Goal: Information Seeking & Learning: Learn about a topic

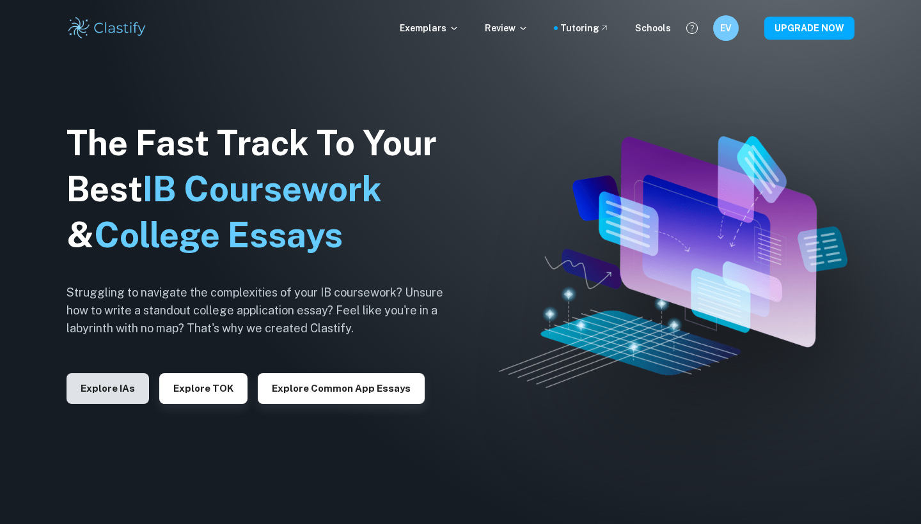
click at [119, 388] on button "Explore IAs" at bounding box center [108, 388] width 82 height 31
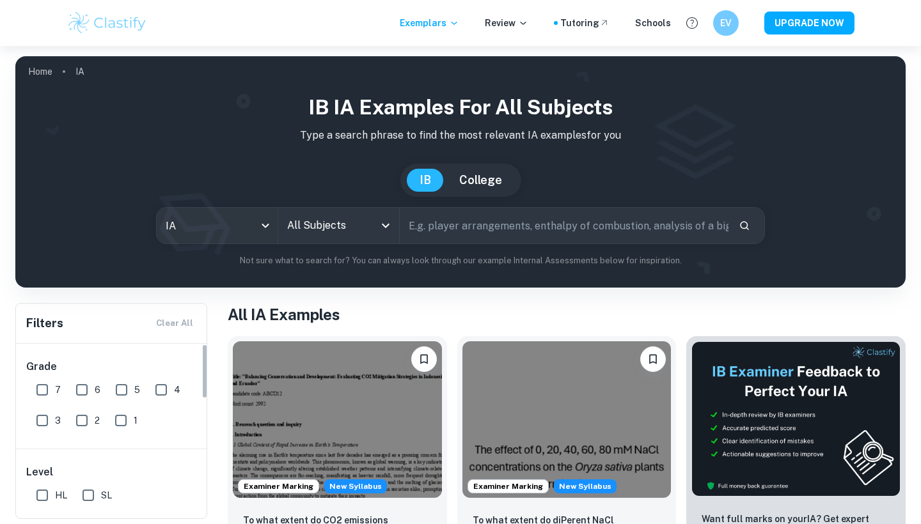
click at [322, 228] on input "All Subjects" at bounding box center [329, 226] width 90 height 24
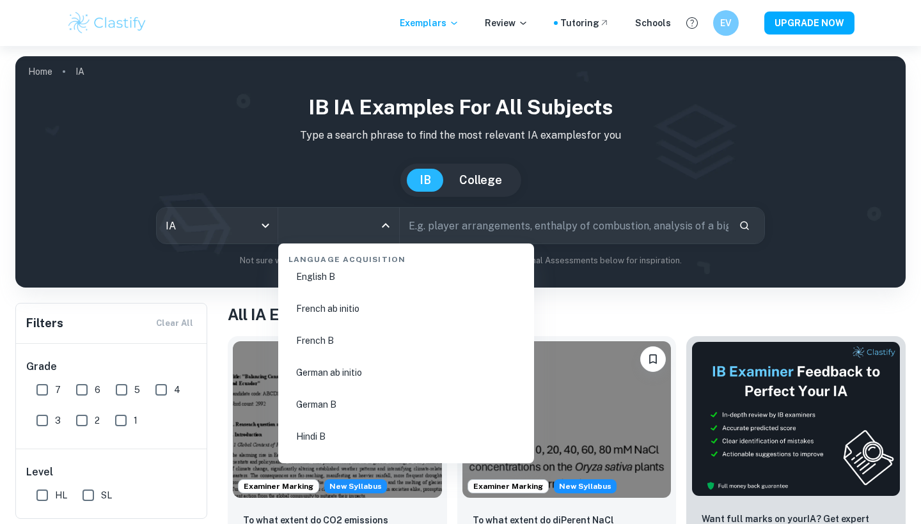
scroll to position [1062, 0]
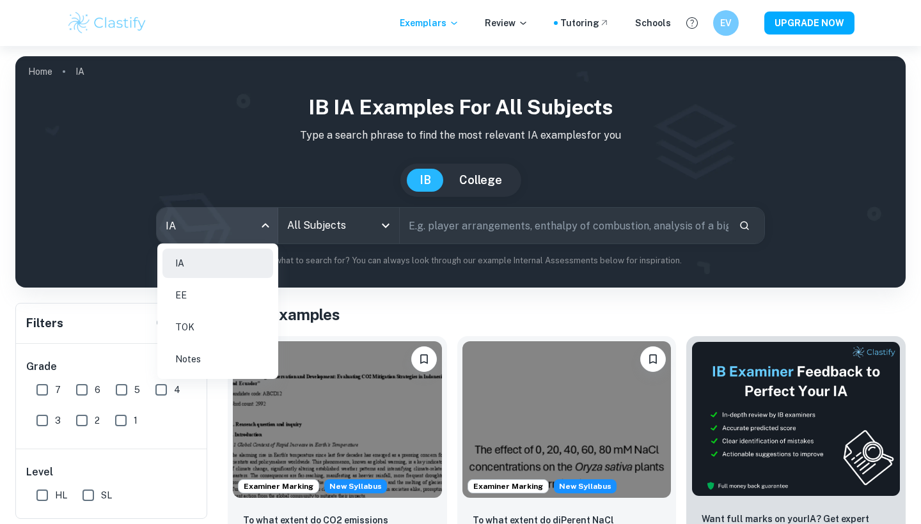
click at [218, 226] on body "We value your privacy We use cookies to enhance your browsing experience, serve…" at bounding box center [460, 308] width 921 height 524
click at [359, 224] on div at bounding box center [460, 262] width 921 height 524
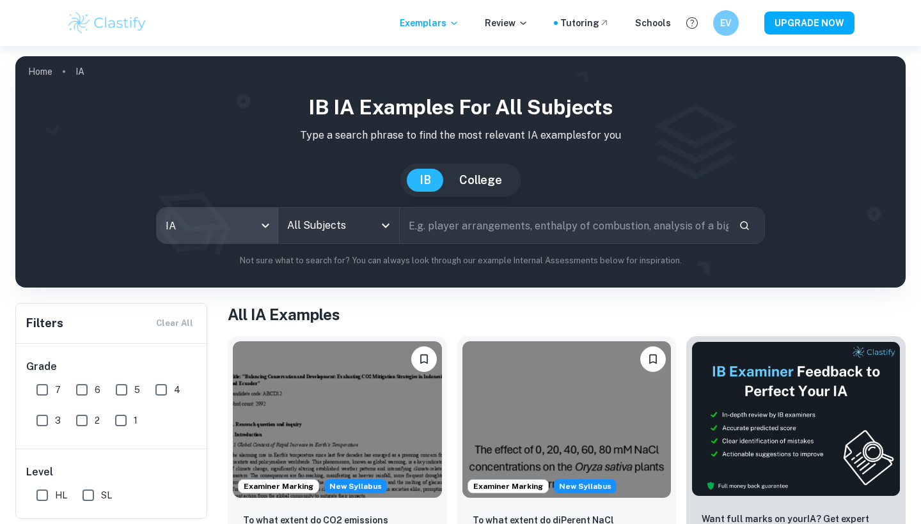
click at [359, 224] on input "All Subjects" at bounding box center [329, 226] width 90 height 24
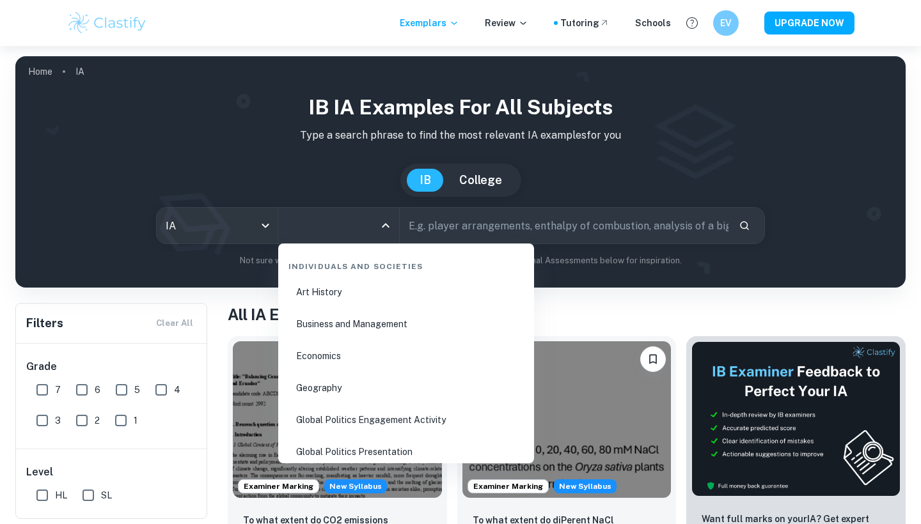
scroll to position [1545, 0]
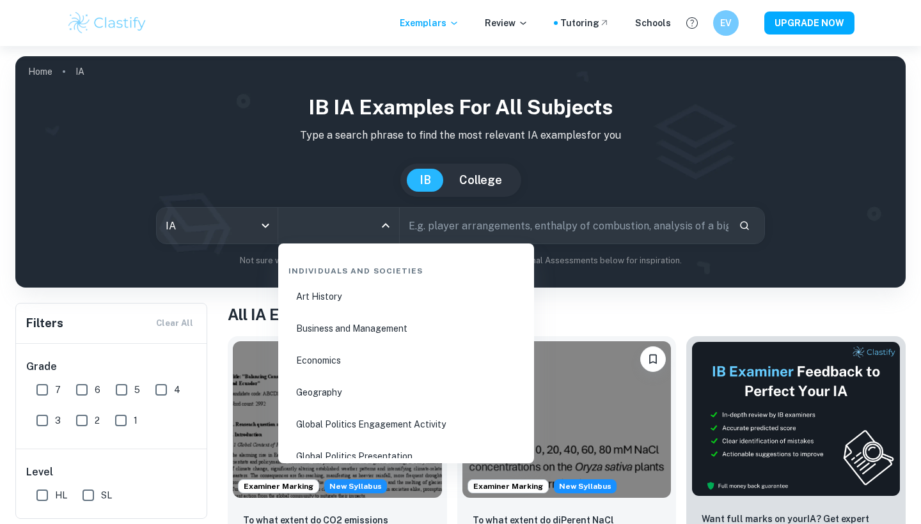
click at [360, 325] on li "Business and Management" at bounding box center [406, 328] width 246 height 29
type input "Business and Management"
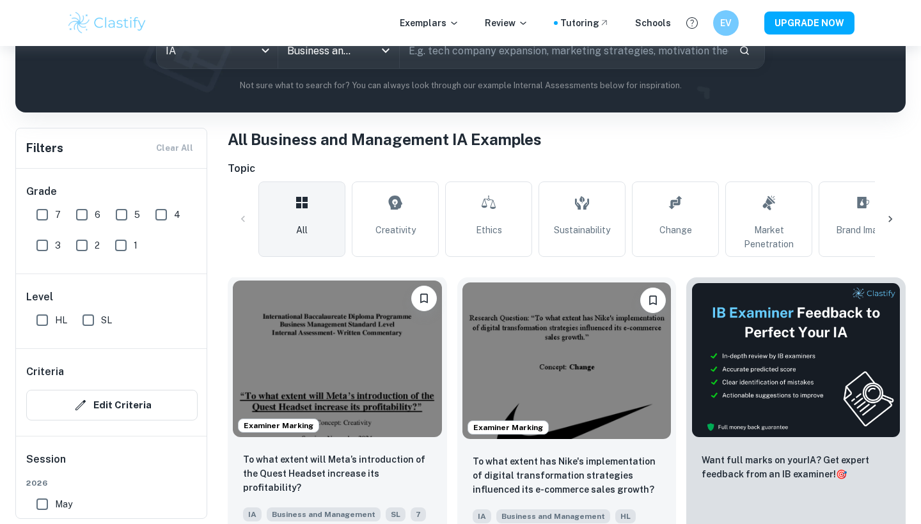
scroll to position [195, 0]
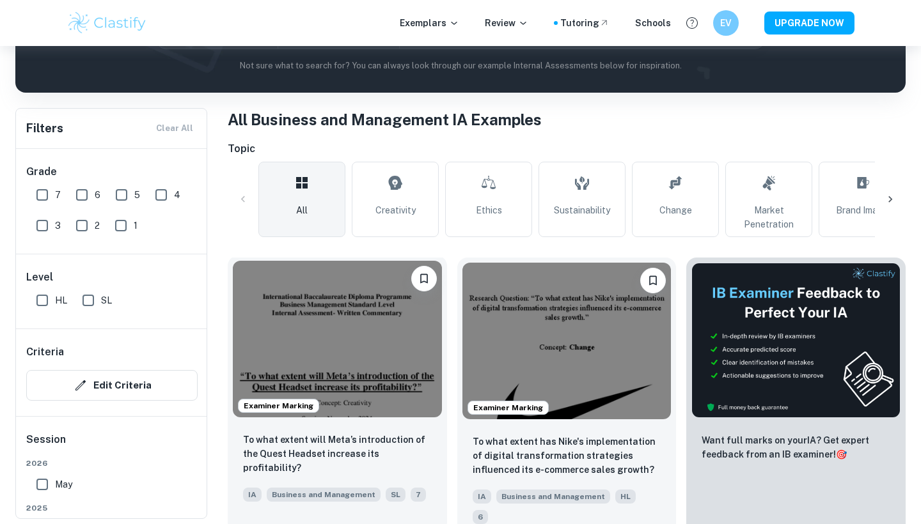
click at [375, 360] on img at bounding box center [337, 339] width 209 height 157
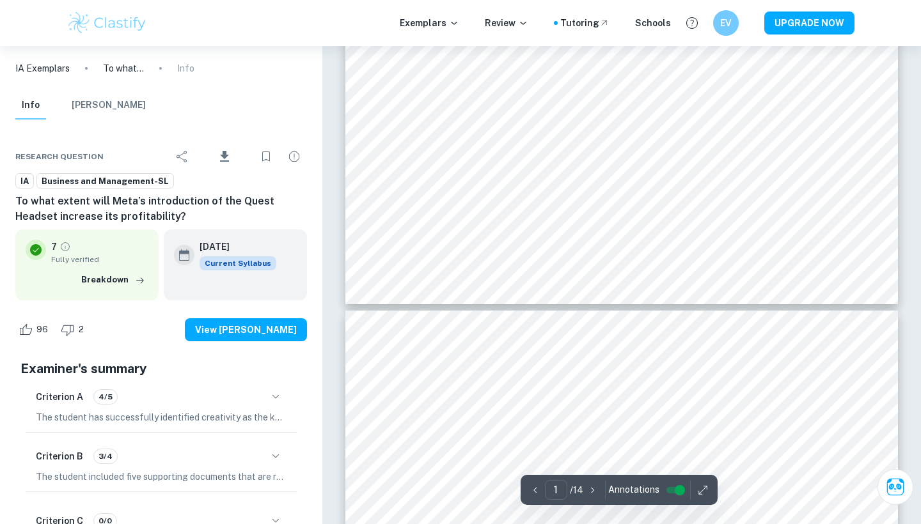
type input "2"
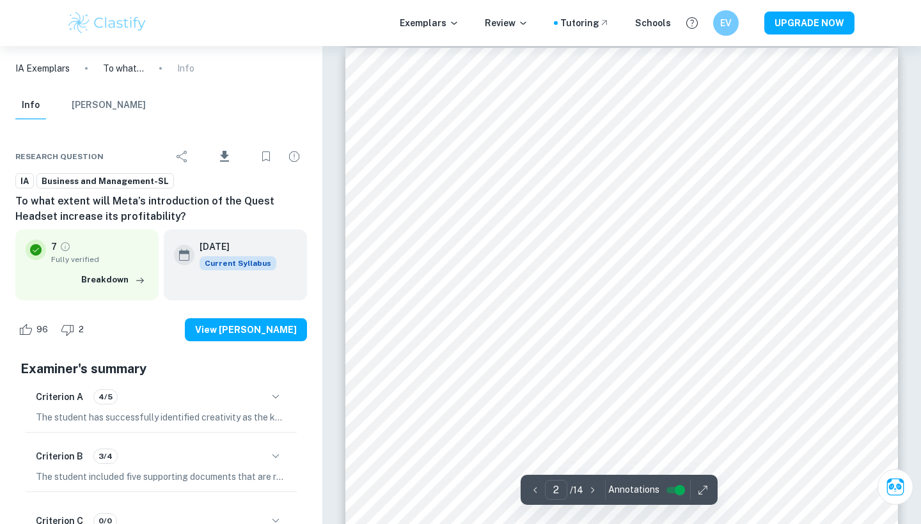
scroll to position [893, 0]
